Goal: Check status

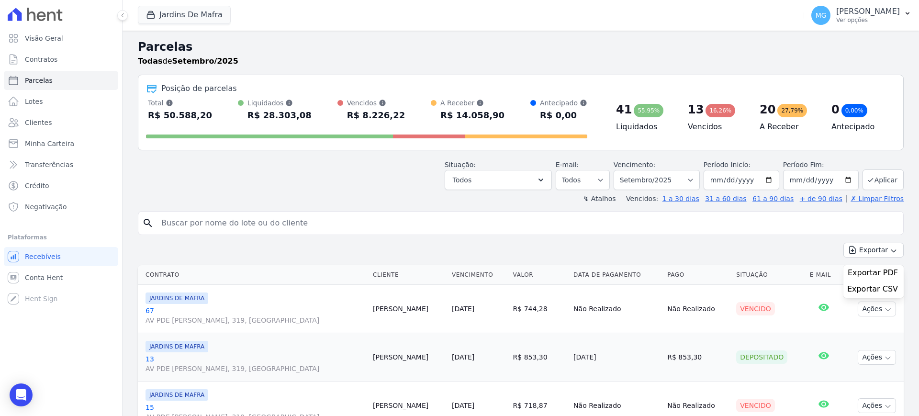
select select
click at [181, 228] on input "search" at bounding box center [528, 223] width 744 height 19
type input "49"
select select
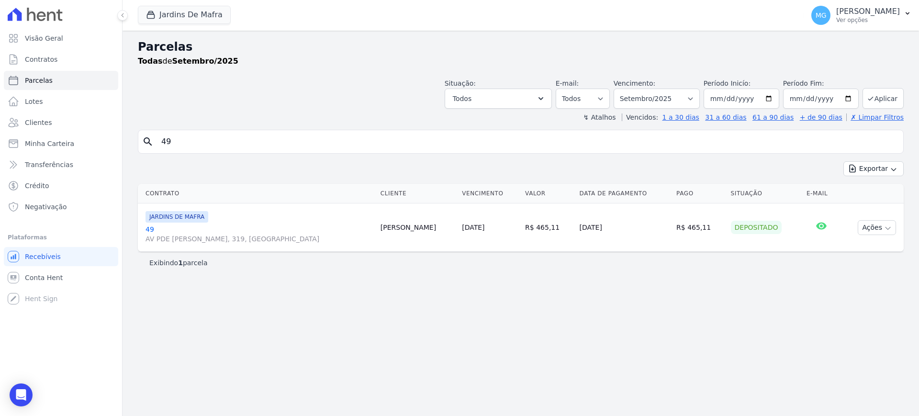
click at [150, 227] on link "49 AV PDE [PERSON_NAME], 319, [GEOGRAPHIC_DATA]" at bounding box center [259, 234] width 227 height 19
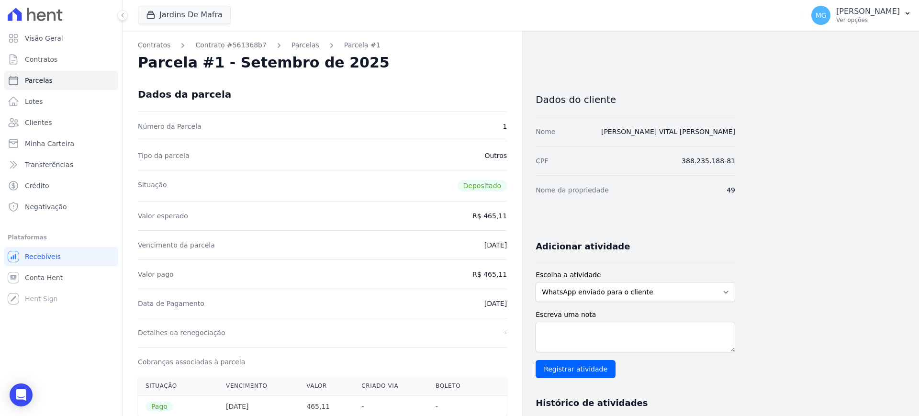
click at [233, 38] on div "Contratos Contrato #561368b7 [GEOGRAPHIC_DATA] Parcela #1 [GEOGRAPHIC_DATA] #1 …" at bounding box center [323, 383] width 400 height 705
click at [238, 44] on link "Contrato #561368b7" at bounding box center [230, 45] width 71 height 10
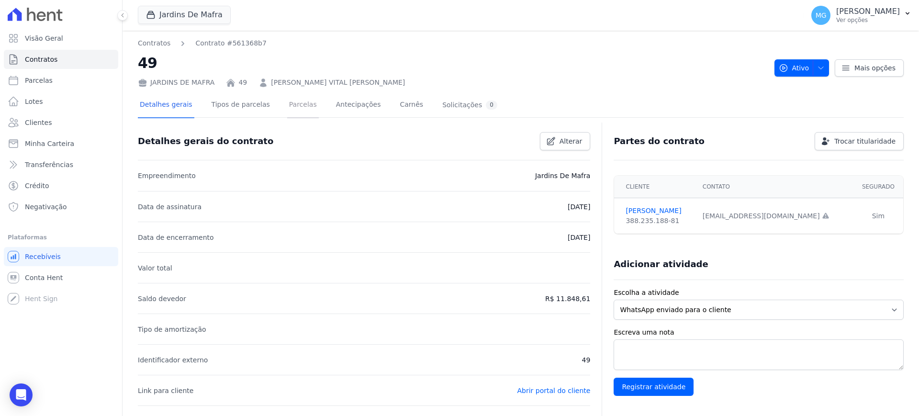
click at [287, 107] on link "Parcelas" at bounding box center [303, 105] width 32 height 25
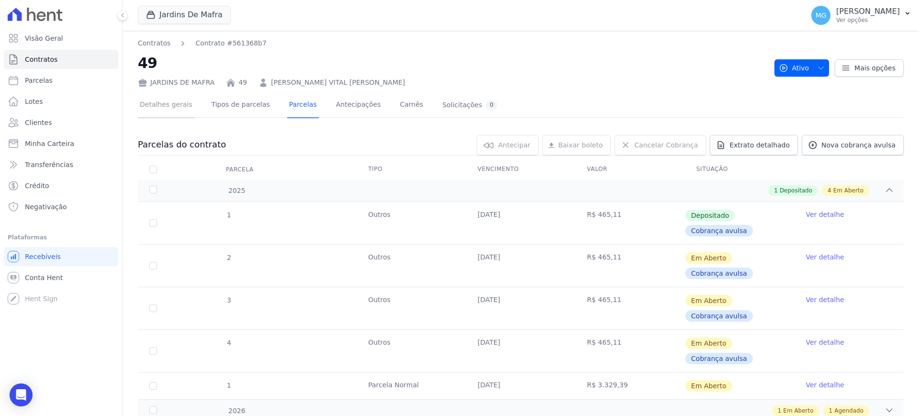
click at [143, 97] on link "Detalhes gerais" at bounding box center [166, 105] width 57 height 25
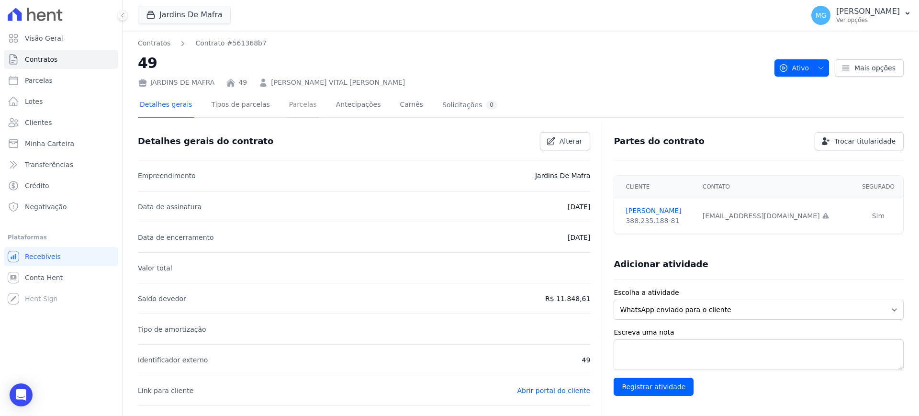
click at [287, 104] on link "Parcelas" at bounding box center [303, 105] width 32 height 25
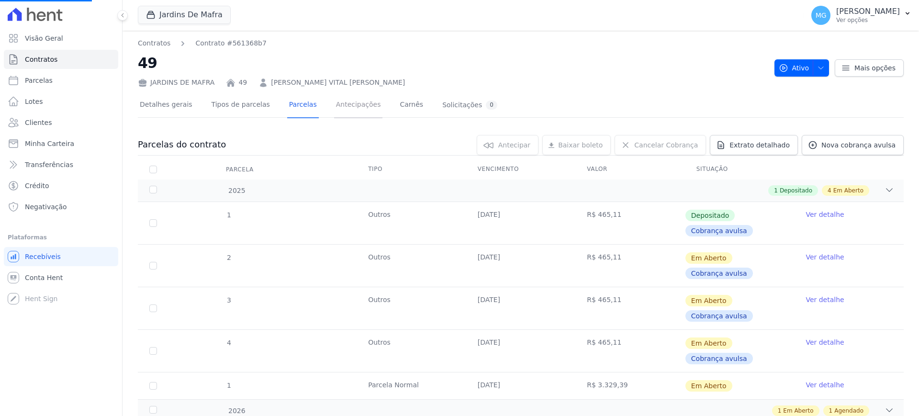
click at [334, 104] on link "Antecipações" at bounding box center [358, 105] width 49 height 25
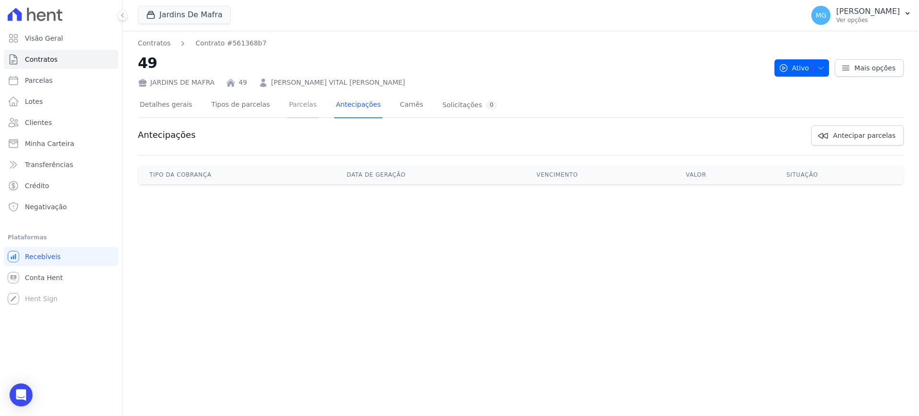
click at [287, 109] on link "Parcelas" at bounding box center [303, 105] width 32 height 25
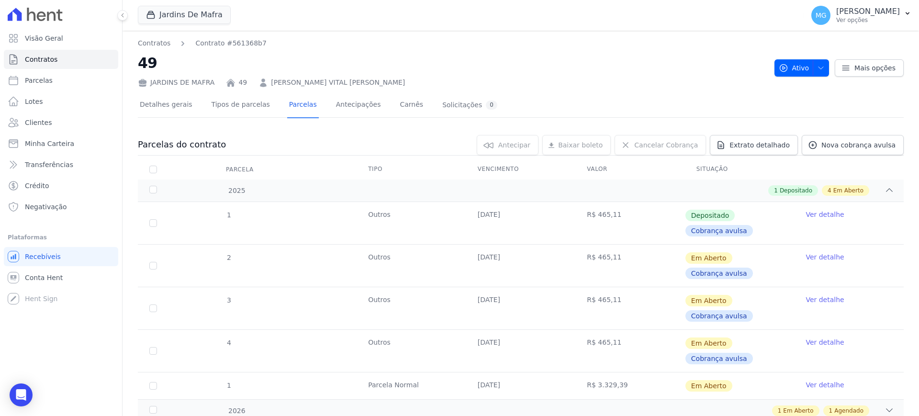
scroll to position [40, 0]
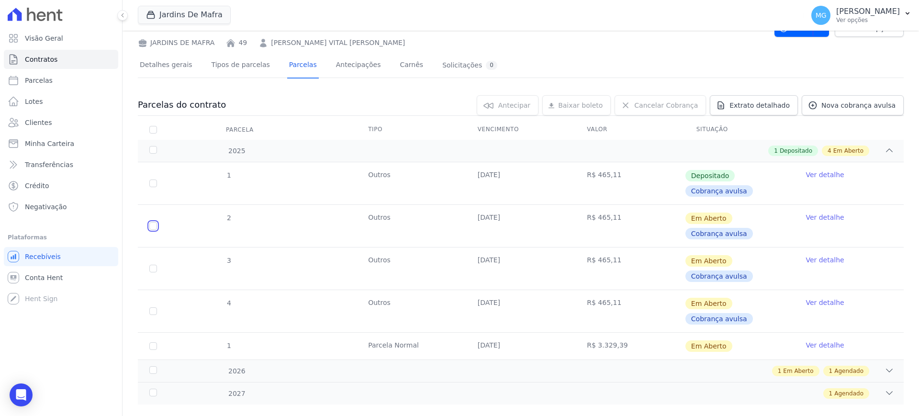
click at [153, 225] on input "checkbox" at bounding box center [153, 226] width 8 height 8
checkbox input "true"
click at [151, 271] on input "checkbox" at bounding box center [153, 269] width 8 height 8
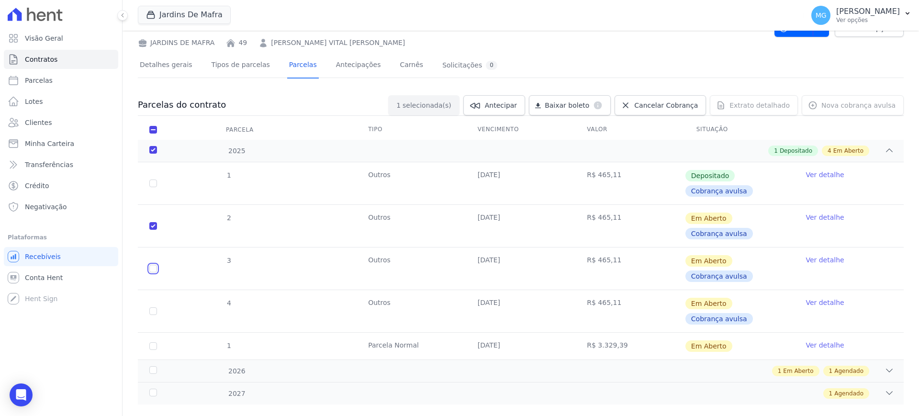
checkbox input "true"
click at [151, 271] on input "checkbox" at bounding box center [153, 269] width 8 height 8
checkbox input "false"
checkbox input "true"
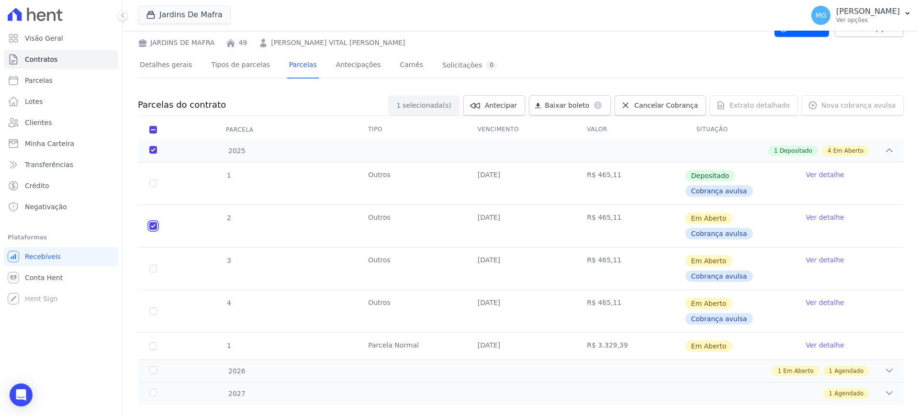
click at [153, 227] on input "checkbox" at bounding box center [153, 226] width 8 height 8
checkbox input "false"
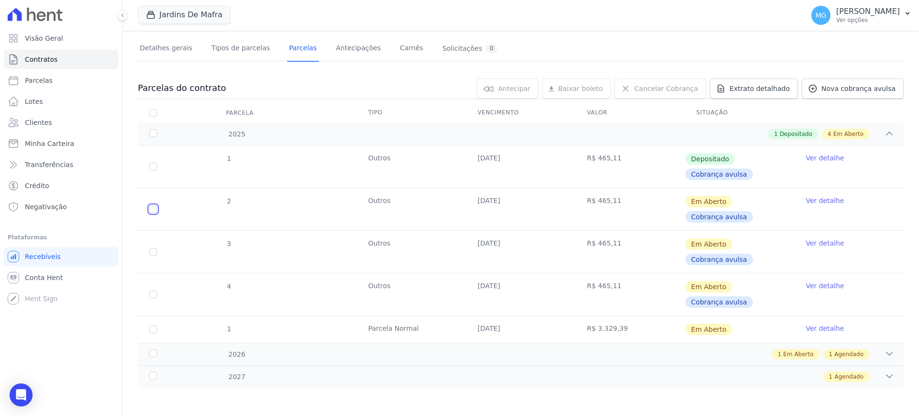
scroll to position [57, 0]
click at [377, 358] on div "1 Em Aberto 1 Agendado" at bounding box center [559, 354] width 672 height 11
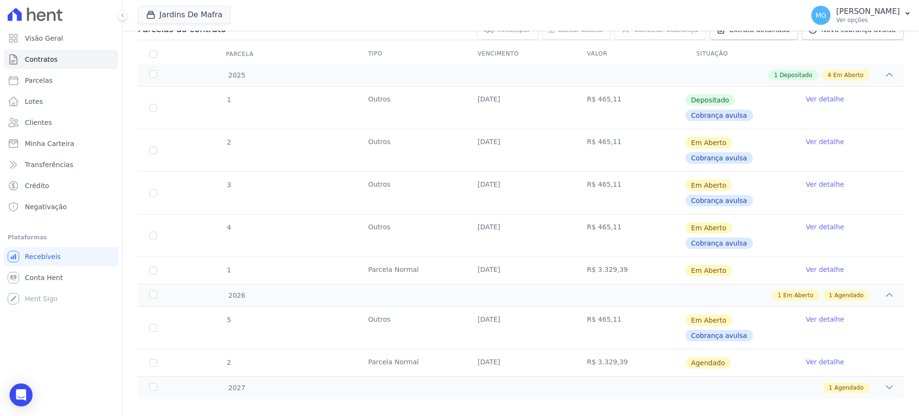
scroll to position [127, 0]
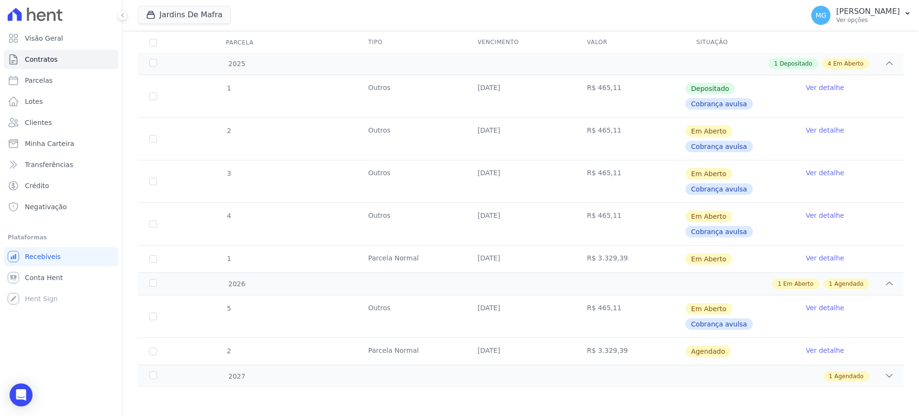
click at [291, 17] on div "Jardins De Mafra CONSTRUTORA [PERSON_NAME] LTDA JARDINS DE [GEOGRAPHIC_DATA] JA…" at bounding box center [469, 16] width 662 height 32
